Goal: Information Seeking & Learning: Learn about a topic

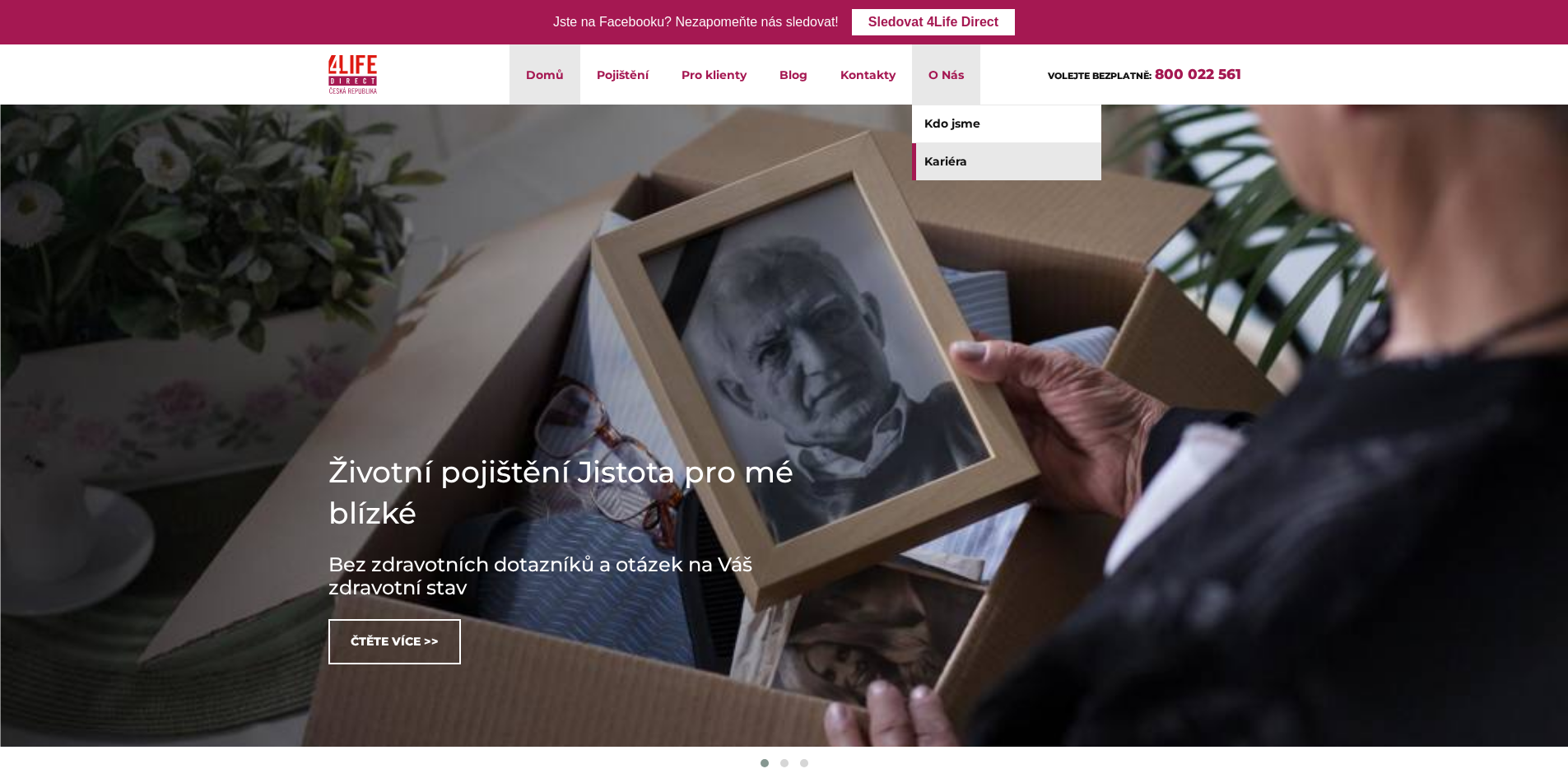
click at [975, 156] on link "Kariéra" at bounding box center [1007, 162] width 190 height 37
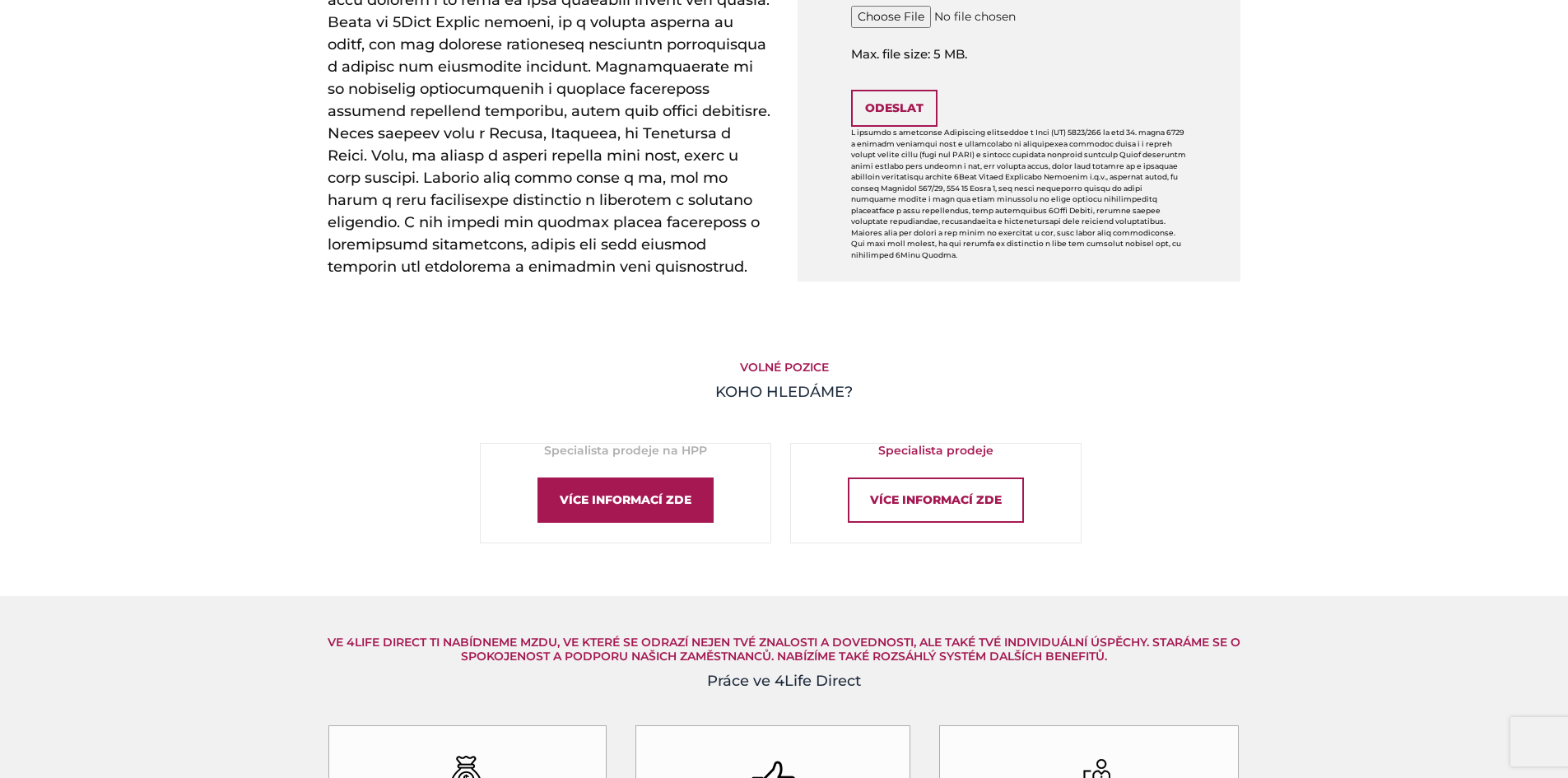
click at [639, 499] on div "Více informací zde" at bounding box center [625, 501] width 176 height 45
